Goal: Task Accomplishment & Management: Complete application form

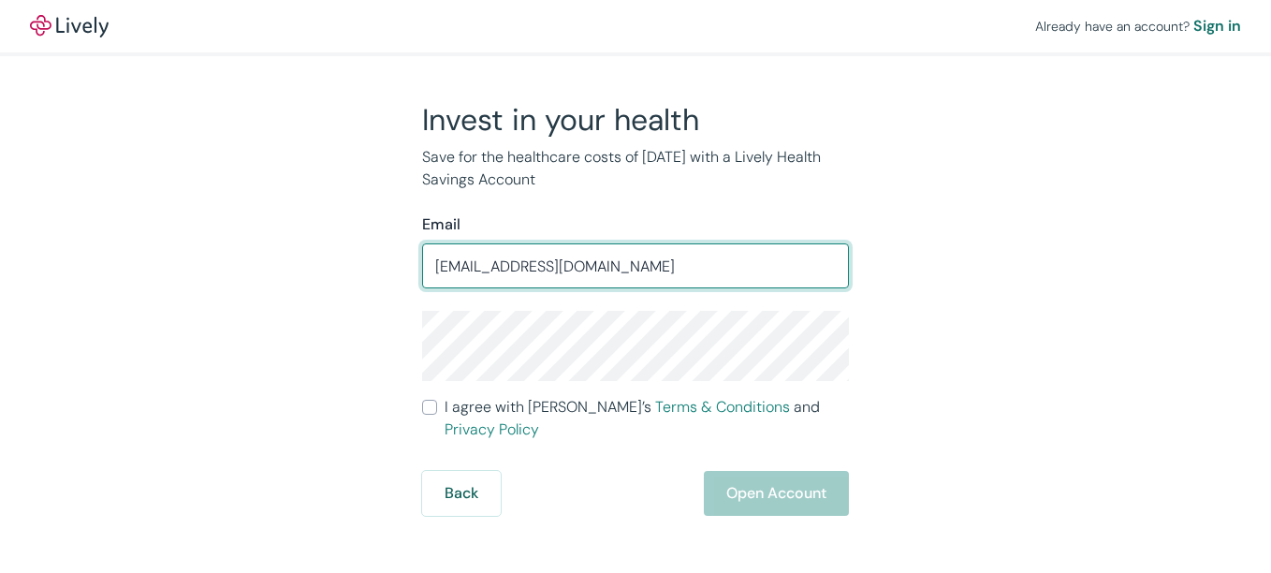
type input "[EMAIL_ADDRESS][DOMAIN_NAME]"
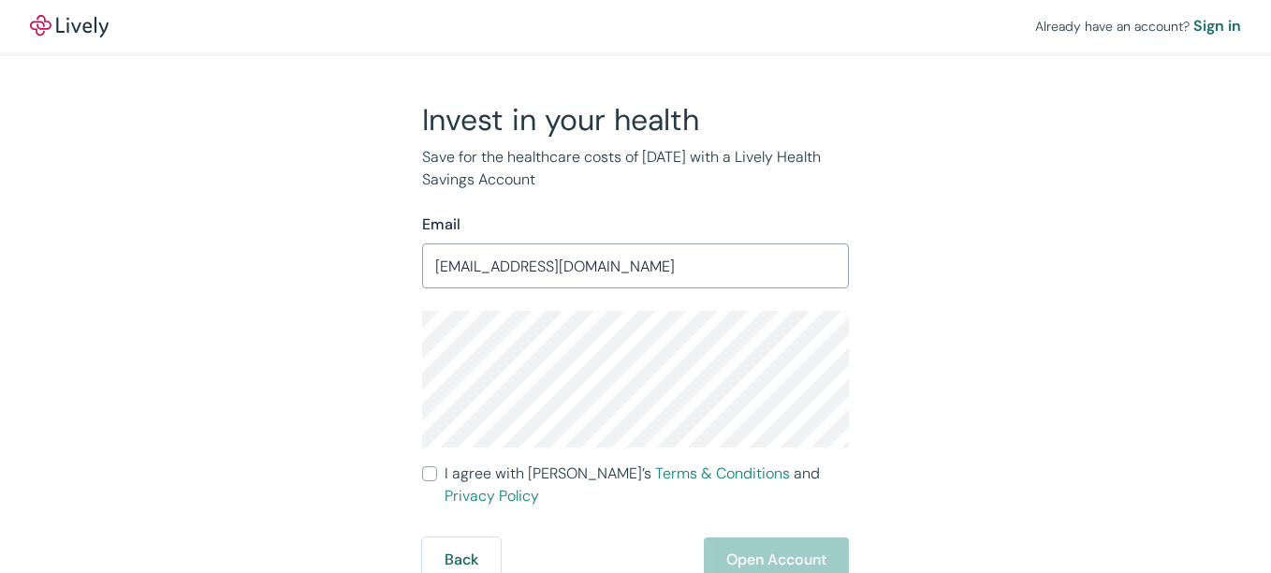
click at [432, 473] on input "I agree with Lively’s Terms & Conditions and Privacy Policy" at bounding box center [429, 473] width 15 height 15
click at [764, 548] on button "Open Account" at bounding box center [776, 559] width 145 height 45
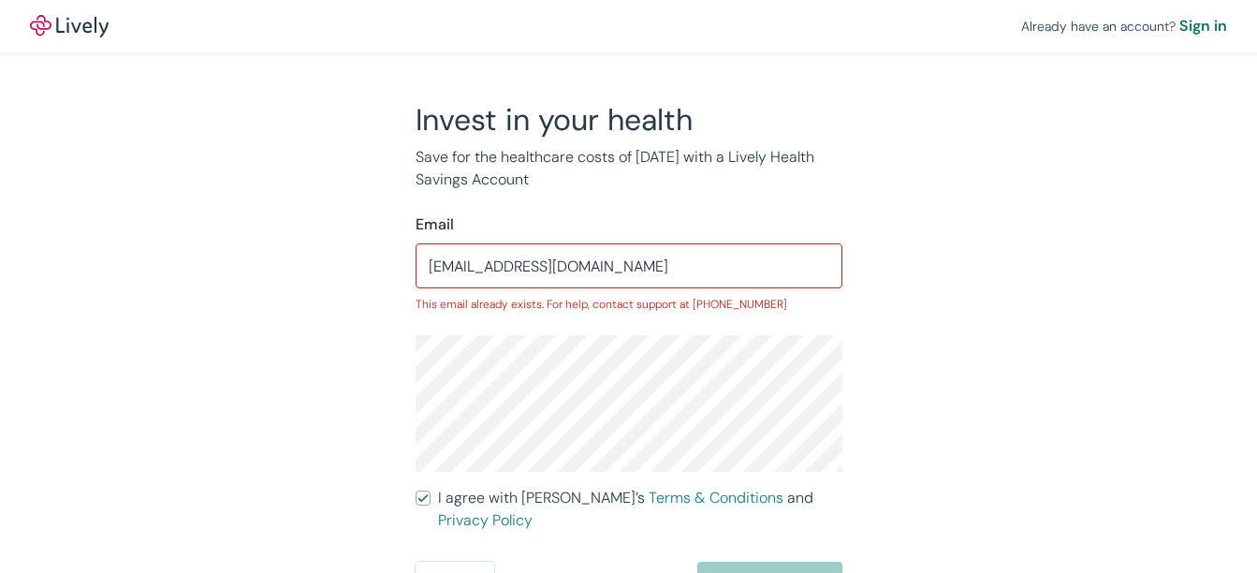
click at [369, 391] on div "Invest in your health Save for the healthcare costs of [DATE] with a Lively Hea…" at bounding box center [618, 354] width 899 height 506
click at [339, 381] on div "Invest in your health Save for the healthcare costs of [DATE] with a Lively Hea…" at bounding box center [618, 354] width 899 height 506
click at [432, 572] on html "Already have an account? Sign in Invest in your health Save for the healthcare …" at bounding box center [628, 286] width 1257 height 573
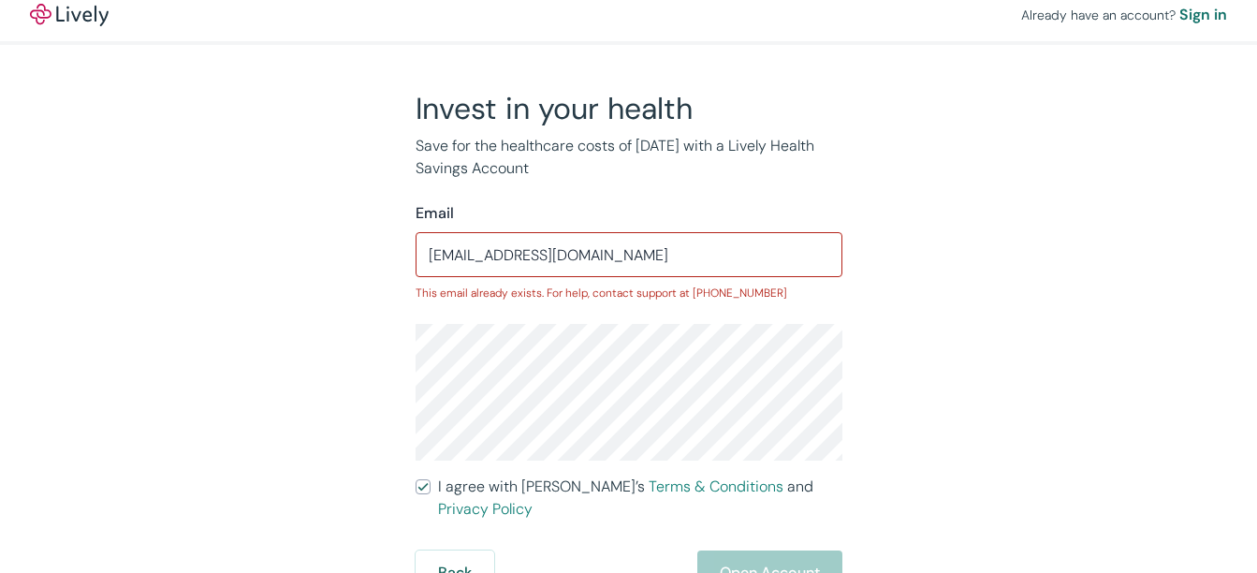
click at [423, 482] on input "I agree with Lively’s Terms & Conditions and Privacy Policy" at bounding box center [423, 486] width 15 height 15
click at [424, 486] on input "I agree with Lively’s Terms & Conditions and Privacy Policy" at bounding box center [423, 486] width 15 height 15
checkbox input "true"
click at [781, 550] on div "Back Open Account" at bounding box center [629, 572] width 427 height 45
drag, startPoint x: 586, startPoint y: 248, endPoint x: 294, endPoint y: 270, distance: 292.9
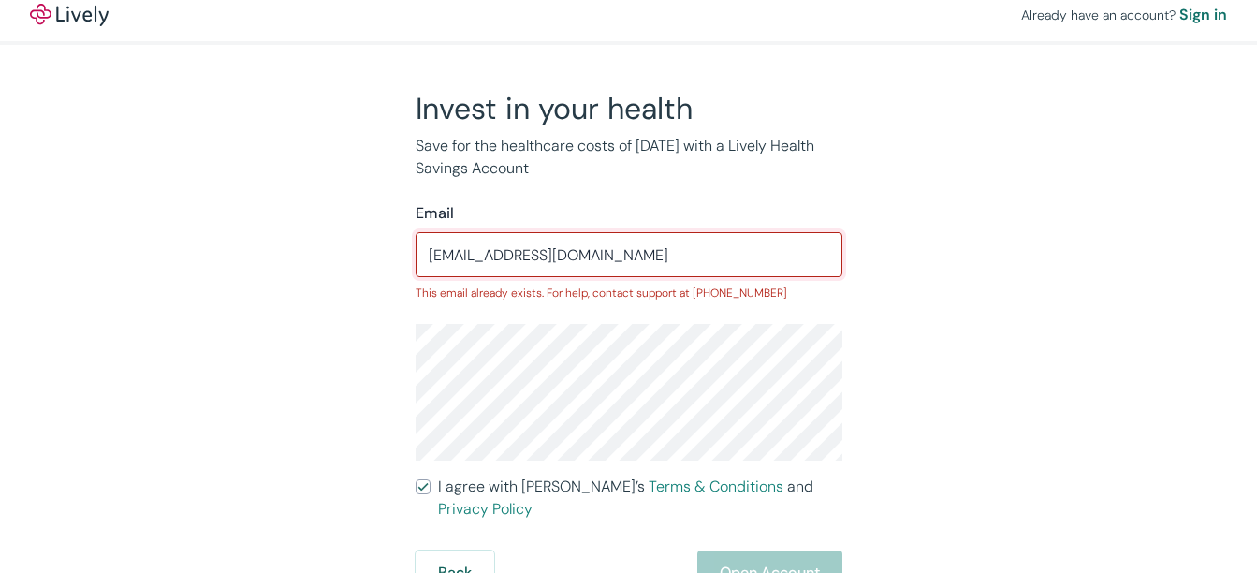
click at [294, 270] on div "Invest in your health Save for the healthcare costs of [DATE] with a Lively Hea…" at bounding box center [618, 343] width 899 height 506
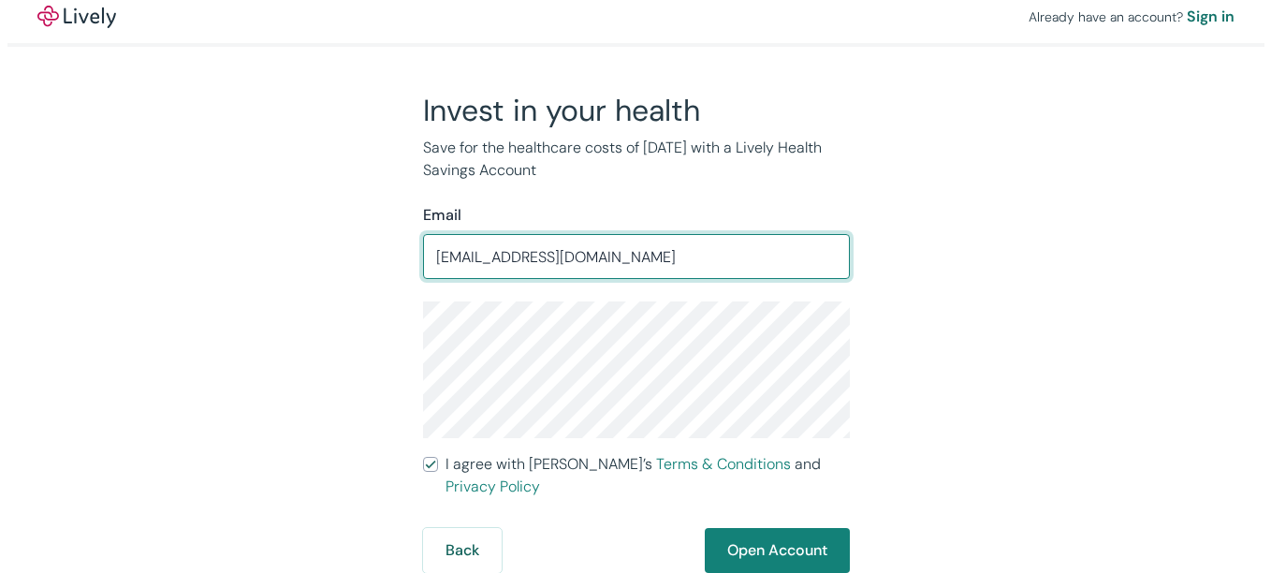
scroll to position [0, 0]
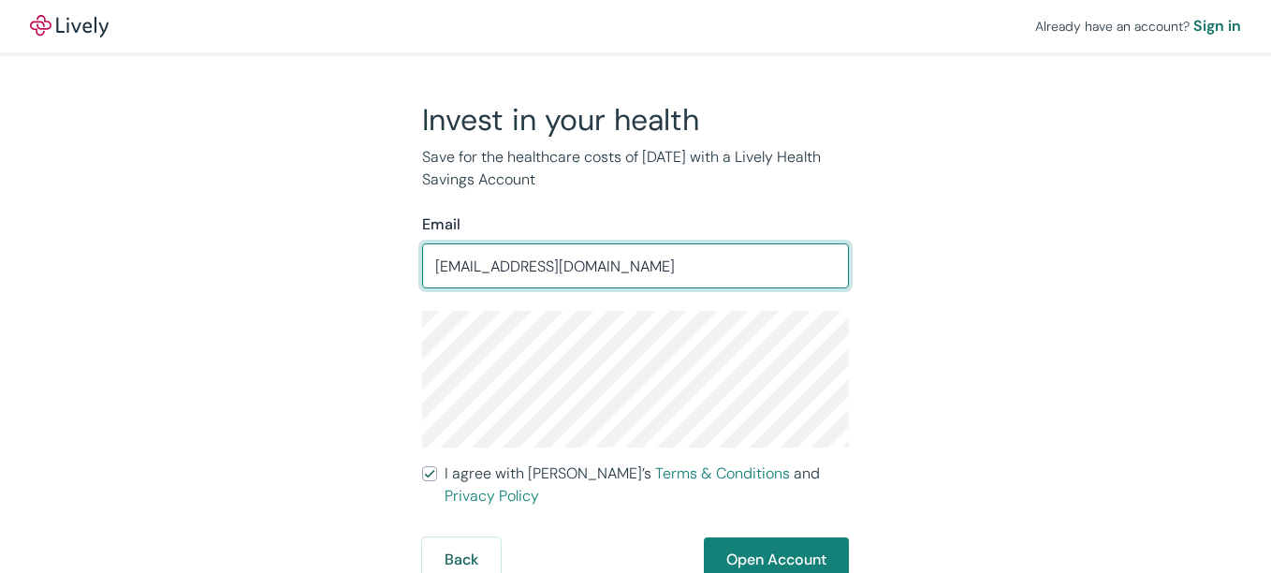
type input "[EMAIL_ADDRESS][DOMAIN_NAME]"
click at [742, 537] on button "Open Account" at bounding box center [776, 559] width 145 height 45
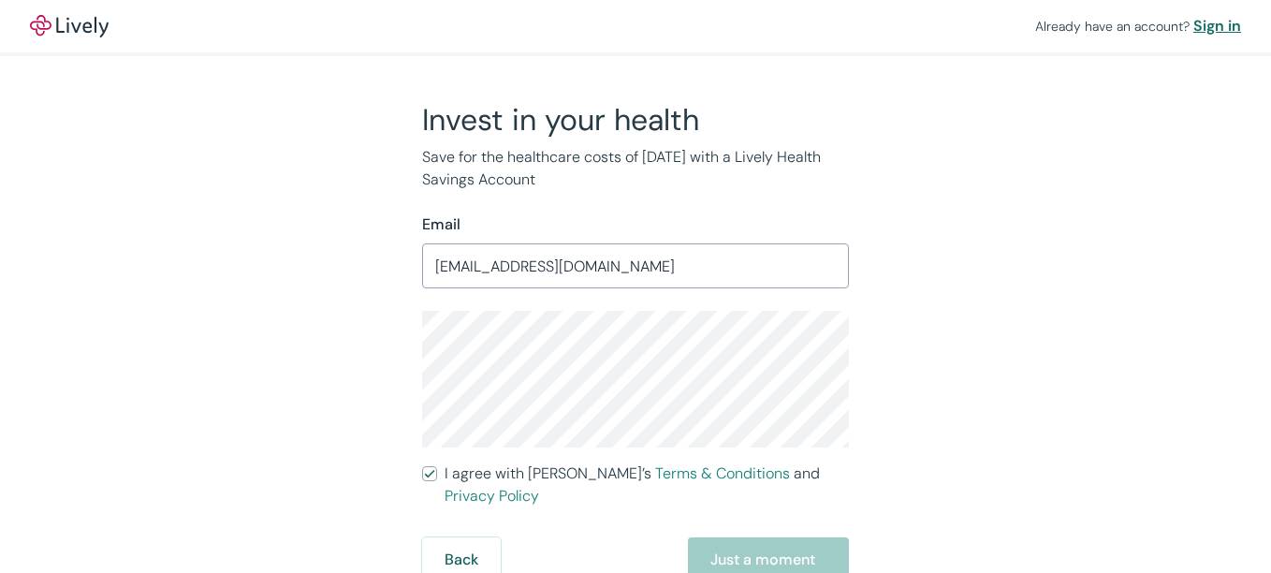
click at [1209, 27] on div "Sign in" at bounding box center [1218, 26] width 48 height 22
